Goal: Transaction & Acquisition: Subscribe to service/newsletter

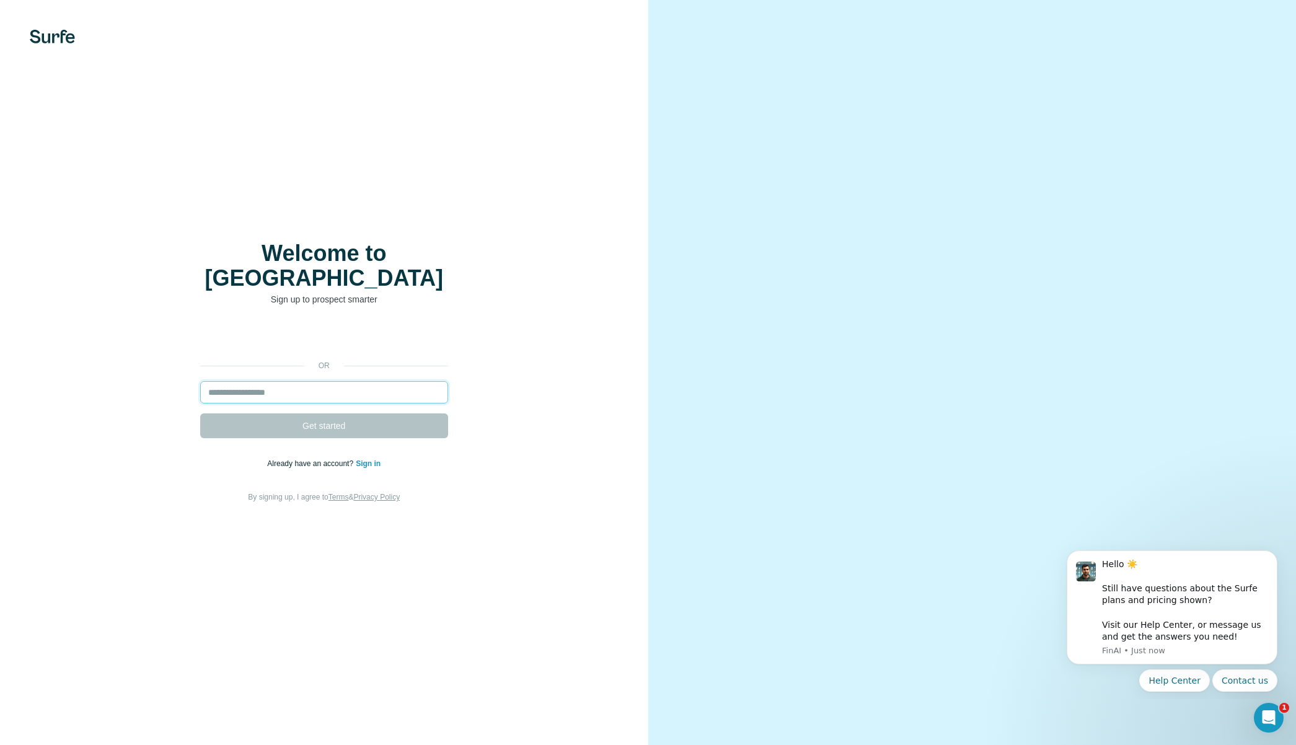
click at [241, 381] on input "email" at bounding box center [324, 392] width 248 height 22
type input "**********"
click at [340, 419] on span "Get started" at bounding box center [323, 425] width 43 height 12
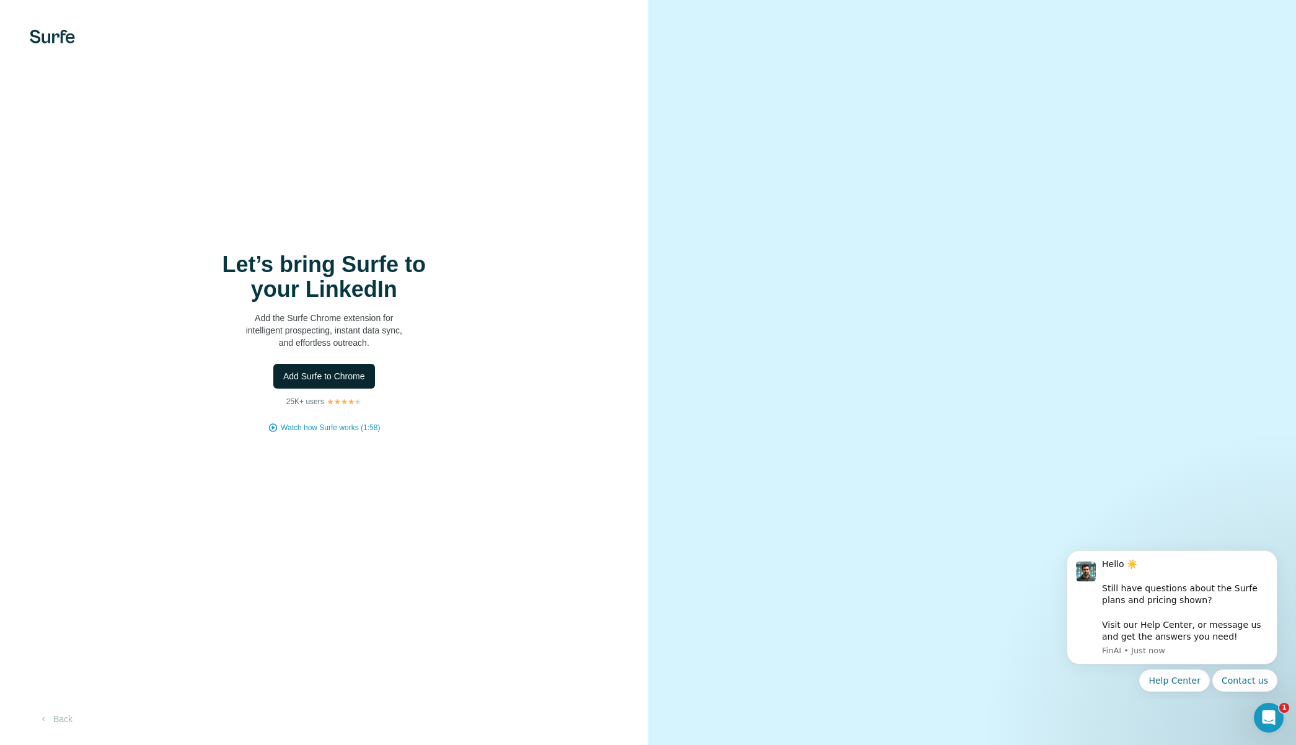
click at [341, 377] on span "Add Surfe to Chrome" at bounding box center [324, 376] width 82 height 12
click at [322, 375] on span "Add Surfe to Chrome" at bounding box center [324, 376] width 82 height 12
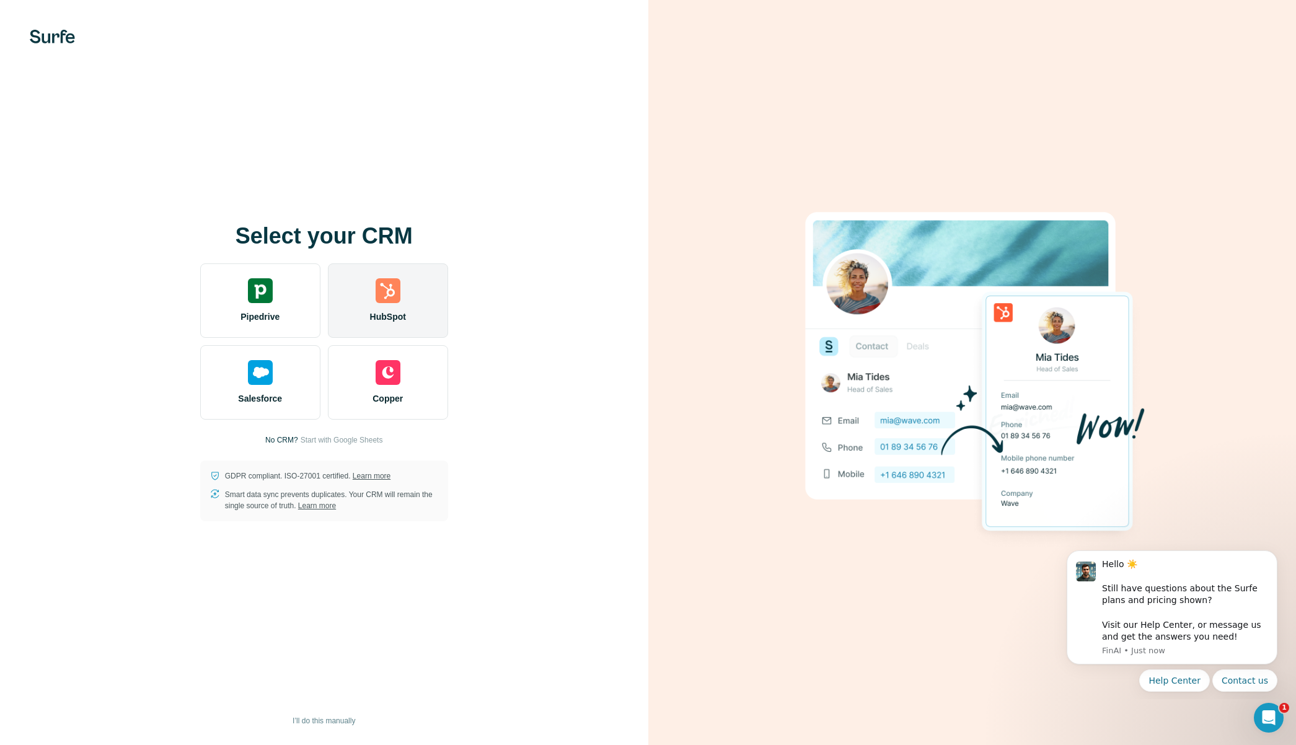
click at [401, 303] on div "HubSpot" at bounding box center [388, 300] width 120 height 74
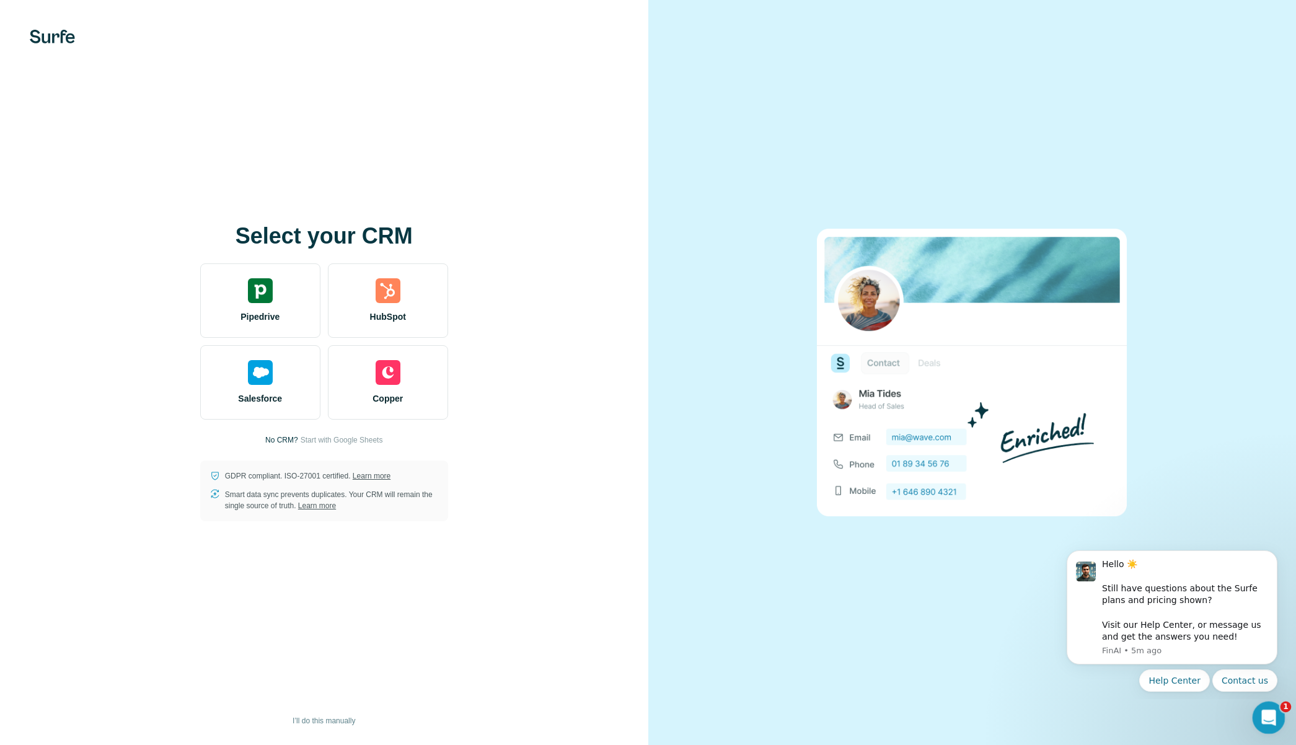
click at [1269, 721] on icon "Open Intercom Messenger" at bounding box center [1267, 716] width 20 height 20
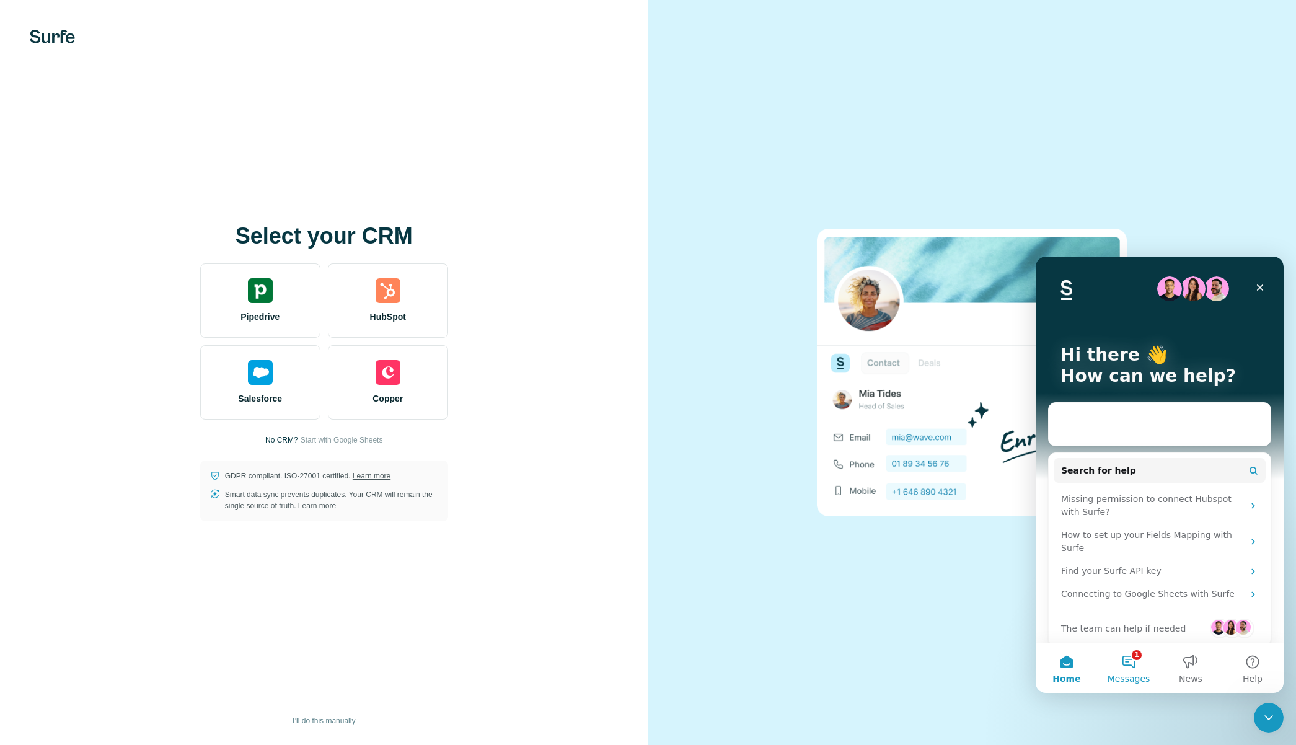
click at [1120, 666] on button "1 Messages" at bounding box center [1128, 668] width 62 height 50
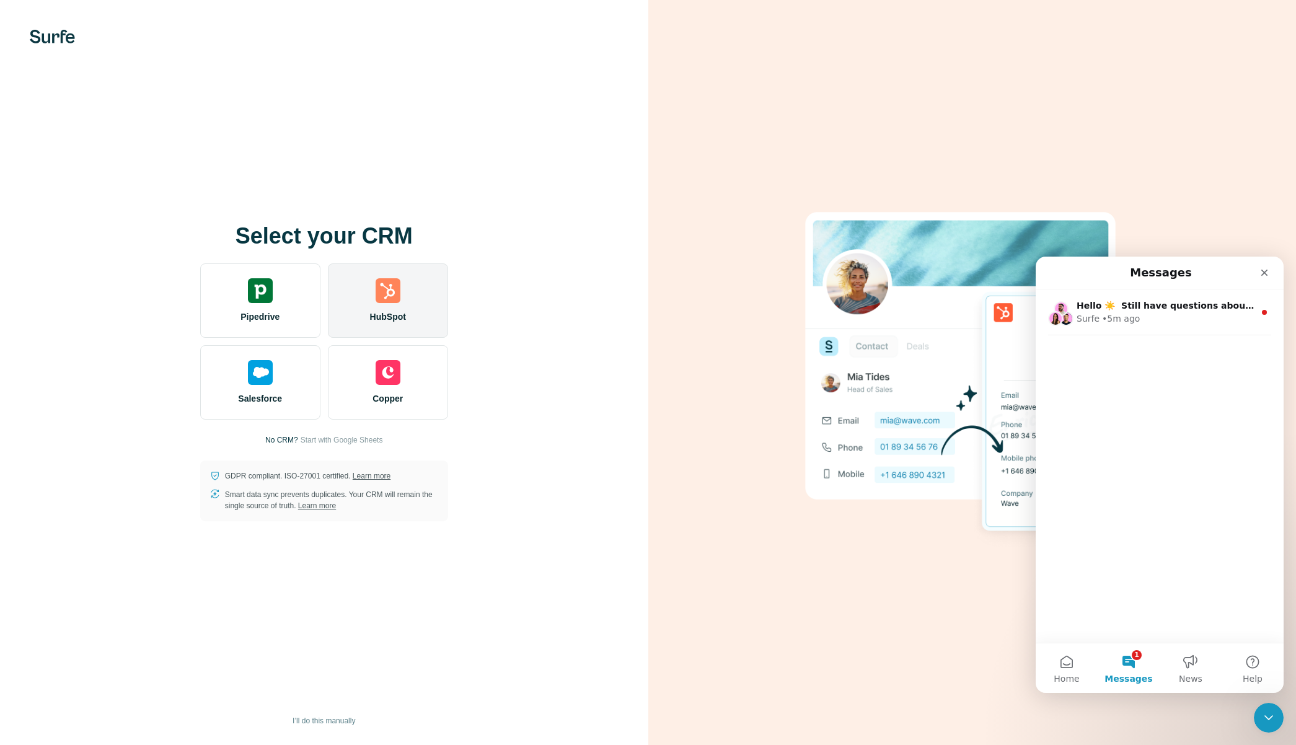
click at [375, 303] on div "HubSpot" at bounding box center [388, 300] width 120 height 74
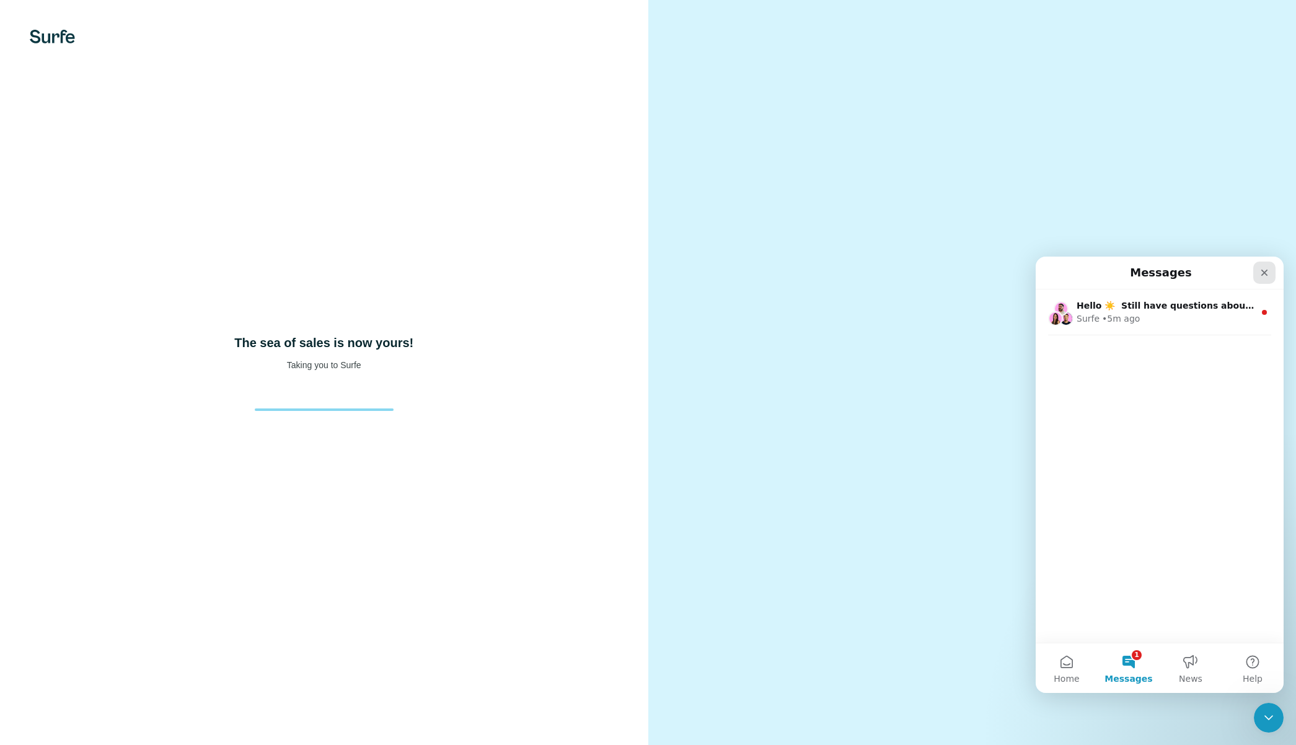
click at [1265, 269] on icon "Close" at bounding box center [1264, 273] width 10 height 10
